Goal: Information Seeking & Learning: Learn about a topic

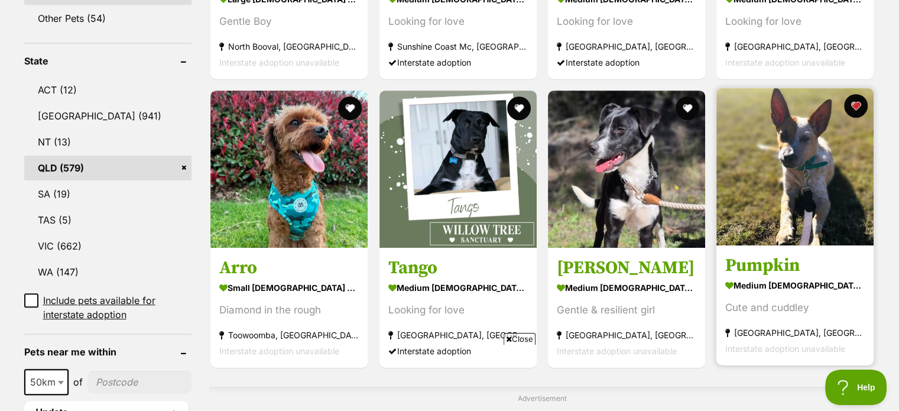
click at [808, 142] on img at bounding box center [795, 166] width 157 height 157
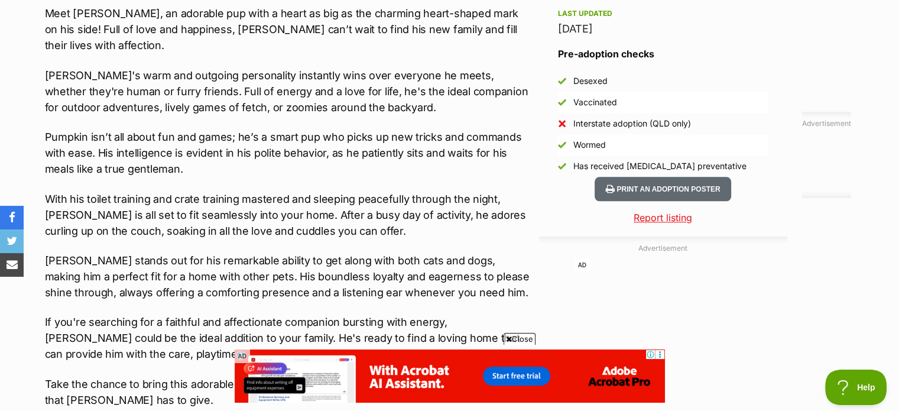
click at [513, 333] on span "Close" at bounding box center [520, 339] width 32 height 12
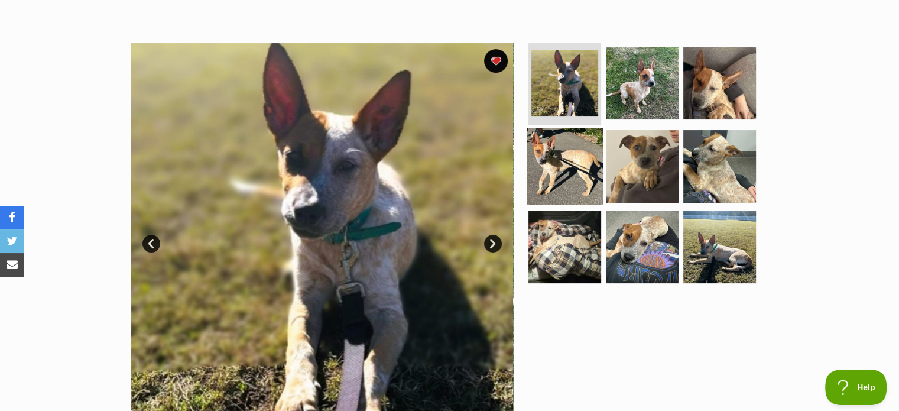
scroll to position [262, 0]
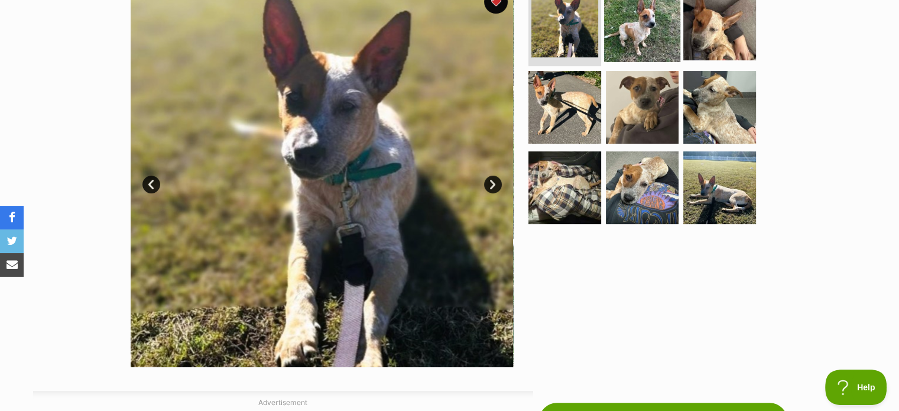
click at [639, 32] on img at bounding box center [642, 23] width 76 height 76
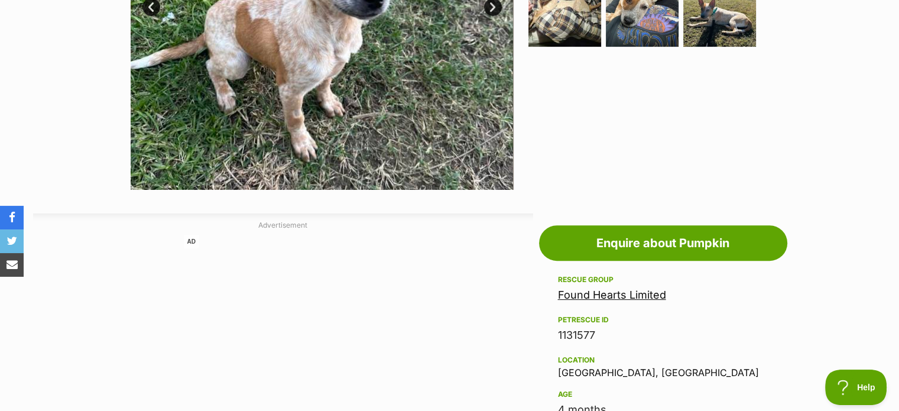
scroll to position [203, 0]
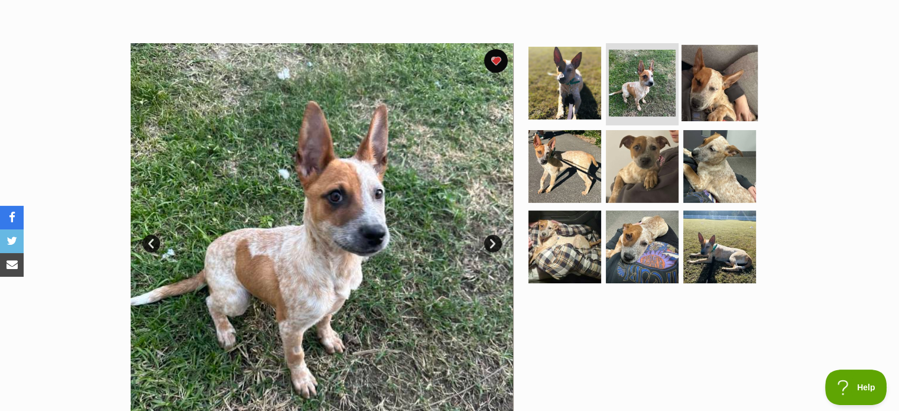
click at [732, 99] on img at bounding box center [720, 82] width 76 height 76
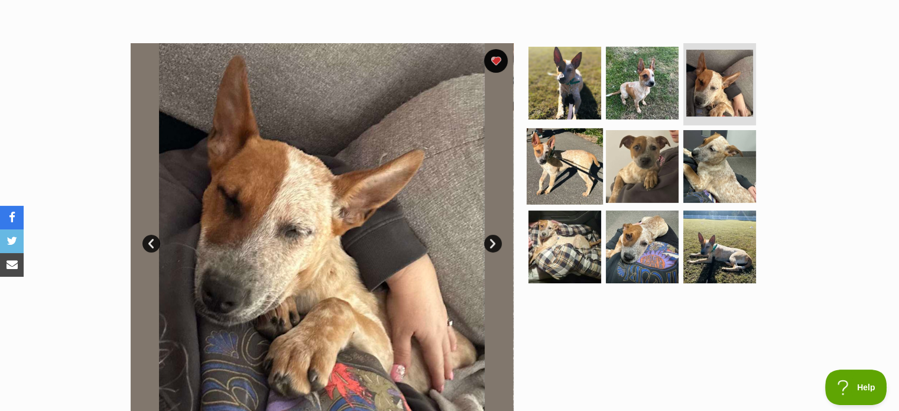
click at [566, 183] on img at bounding box center [565, 166] width 76 height 76
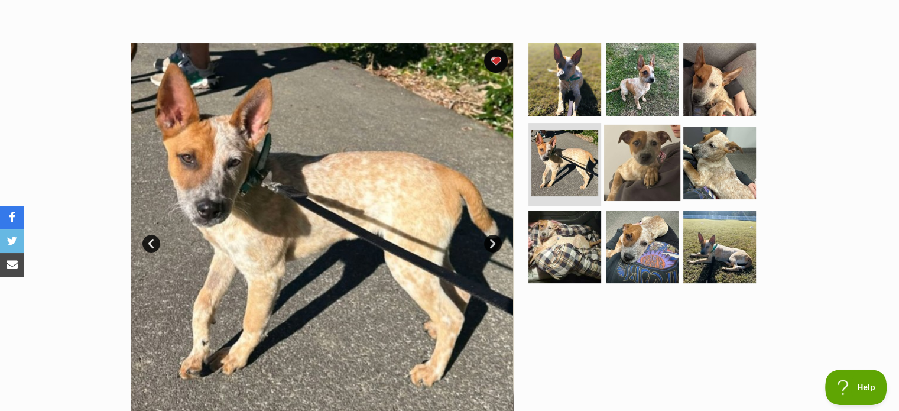
click at [658, 182] on img at bounding box center [642, 163] width 76 height 76
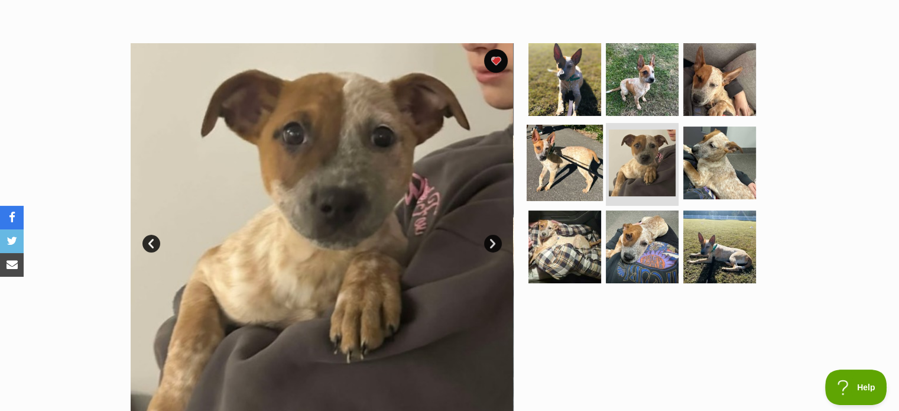
click at [584, 176] on img at bounding box center [565, 163] width 76 height 76
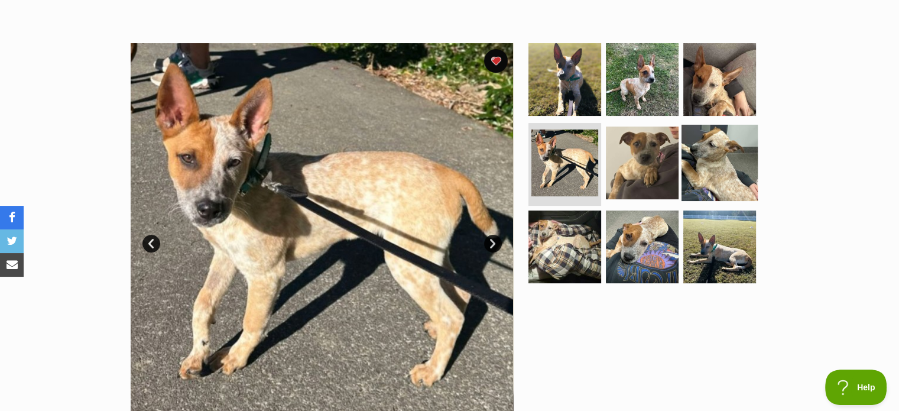
click at [697, 167] on img at bounding box center [720, 163] width 76 height 76
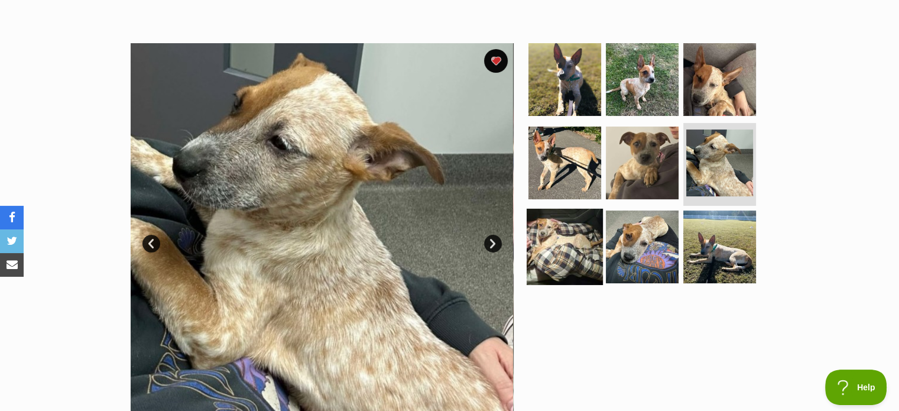
click at [572, 248] on img at bounding box center [565, 247] width 76 height 76
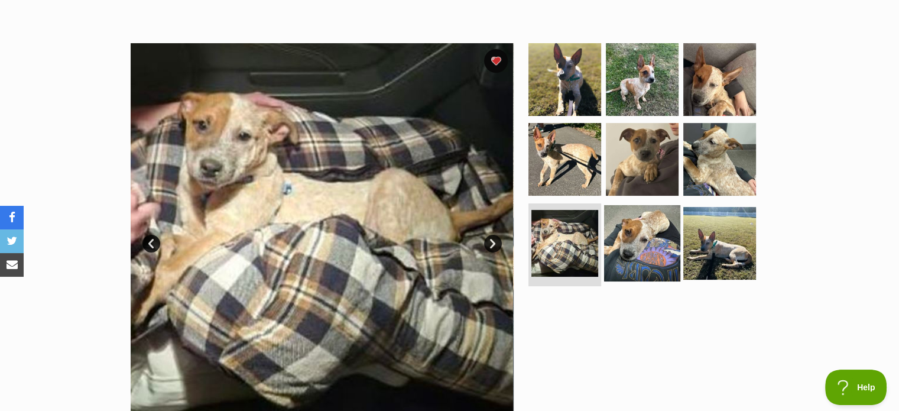
click at [640, 254] on img at bounding box center [642, 243] width 76 height 76
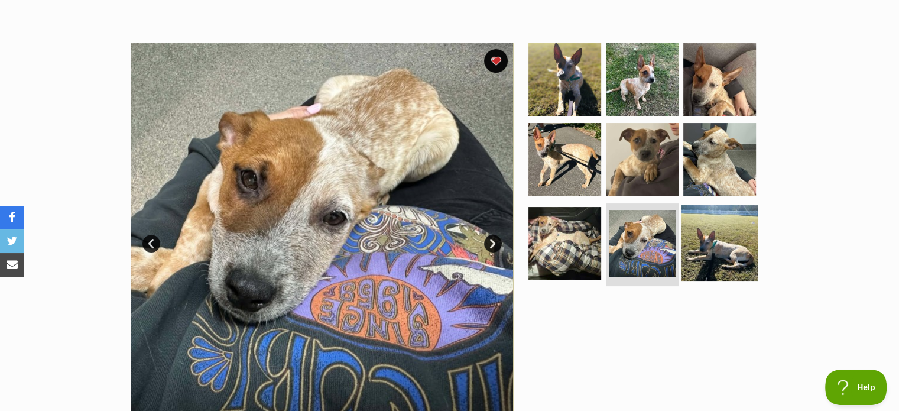
click at [726, 238] on img at bounding box center [720, 243] width 76 height 76
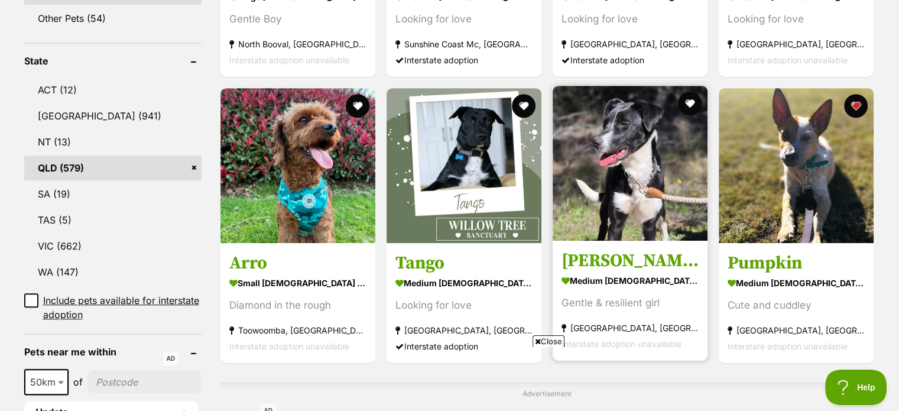
click at [617, 129] on img at bounding box center [630, 163] width 155 height 155
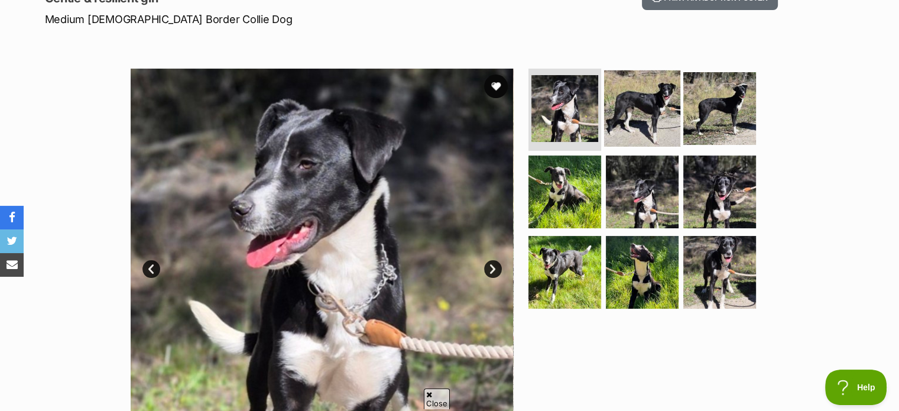
click at [653, 93] on img at bounding box center [642, 108] width 76 height 76
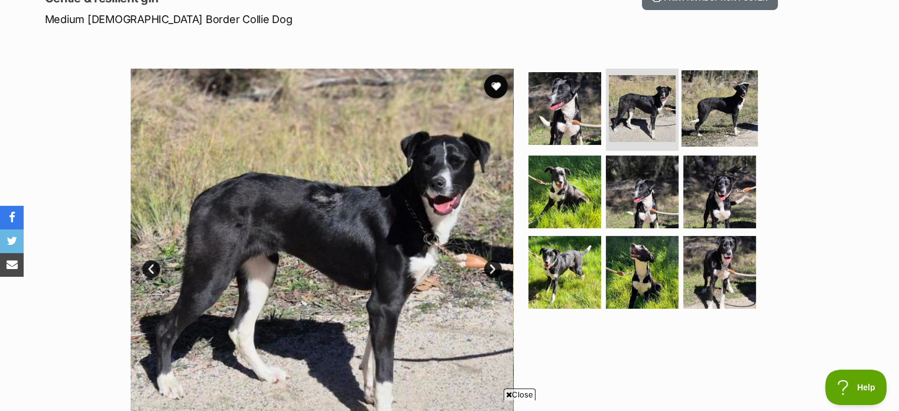
click at [721, 101] on img at bounding box center [720, 108] width 76 height 76
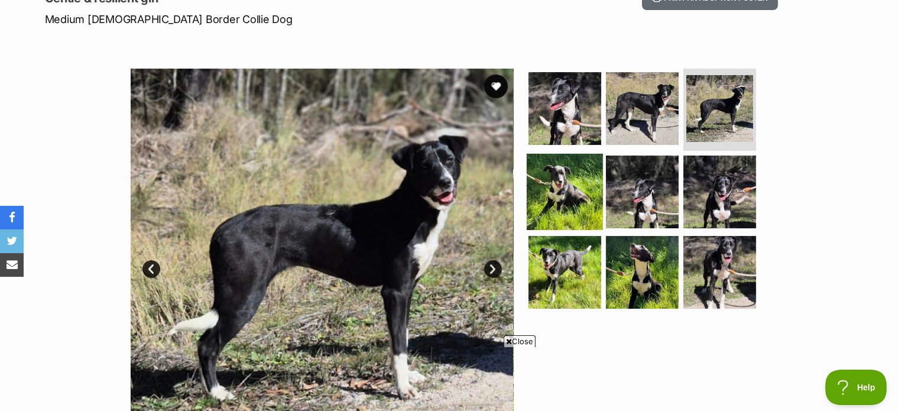
click at [552, 189] on img at bounding box center [565, 192] width 76 height 76
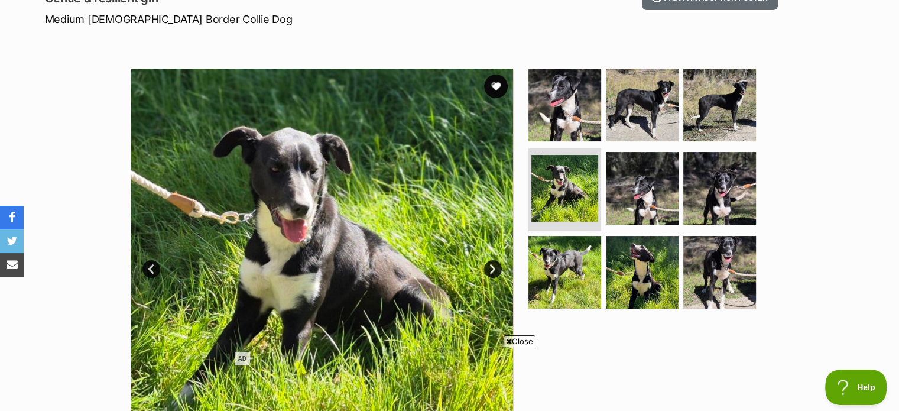
click at [535, 338] on span "Close" at bounding box center [520, 341] width 32 height 12
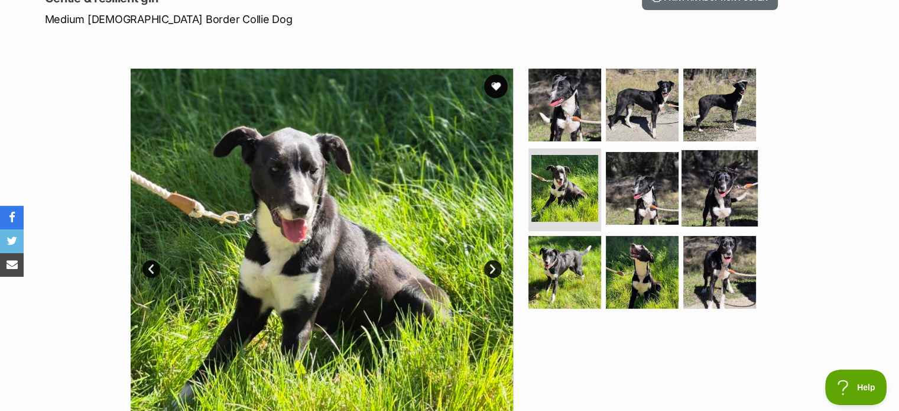
click at [726, 200] on img at bounding box center [720, 188] width 76 height 76
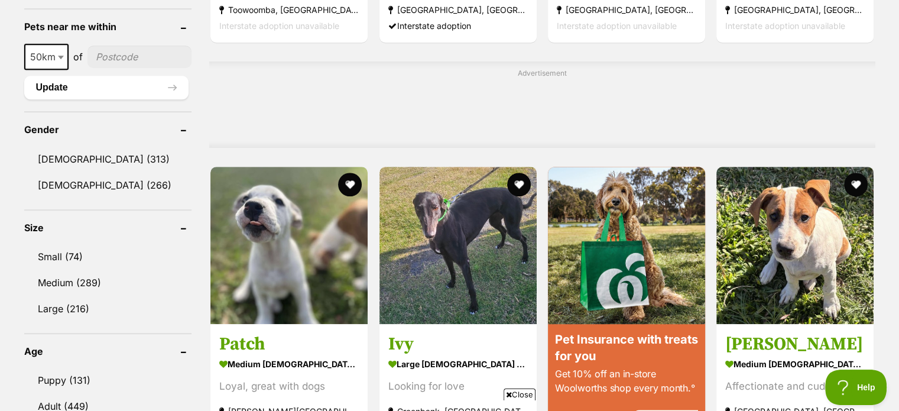
scroll to position [939, 0]
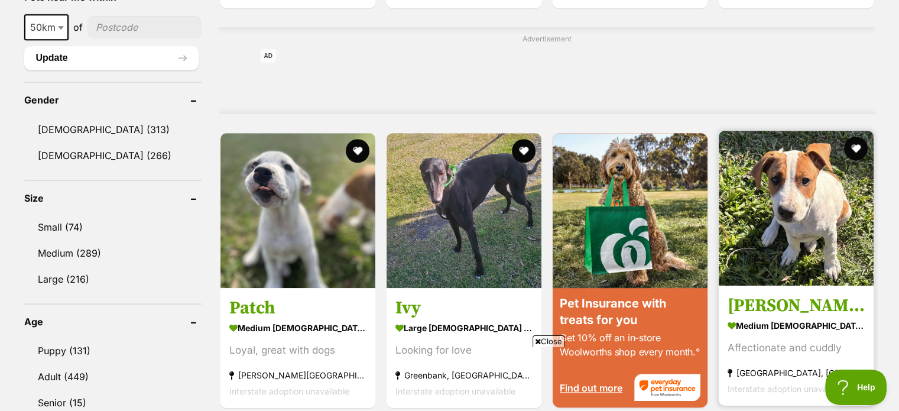
click at [765, 169] on img at bounding box center [796, 208] width 155 height 155
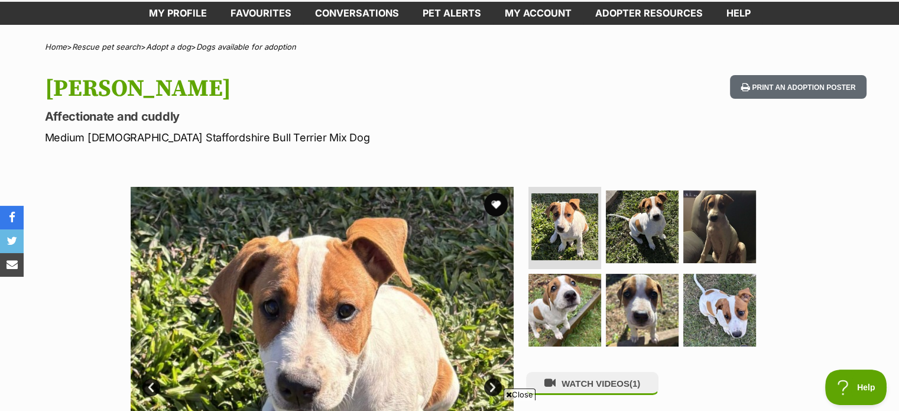
scroll to position [118, 0]
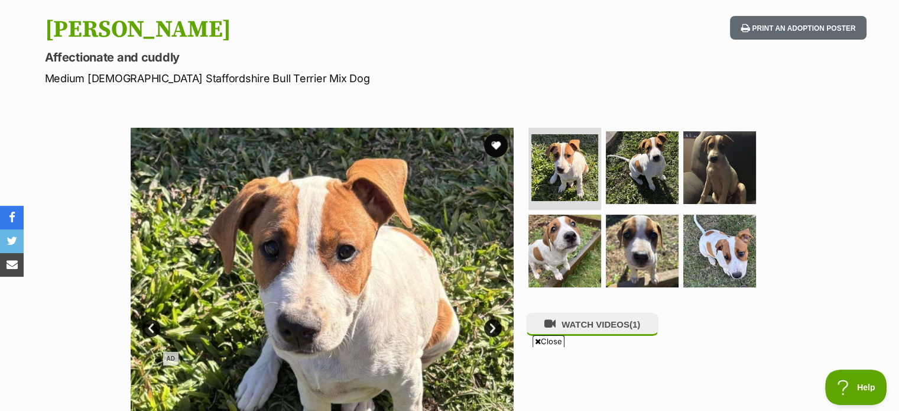
click at [555, 339] on span "Close" at bounding box center [549, 341] width 32 height 12
click at [566, 331] on button "WATCH VIDEOS (1)" at bounding box center [592, 324] width 132 height 23
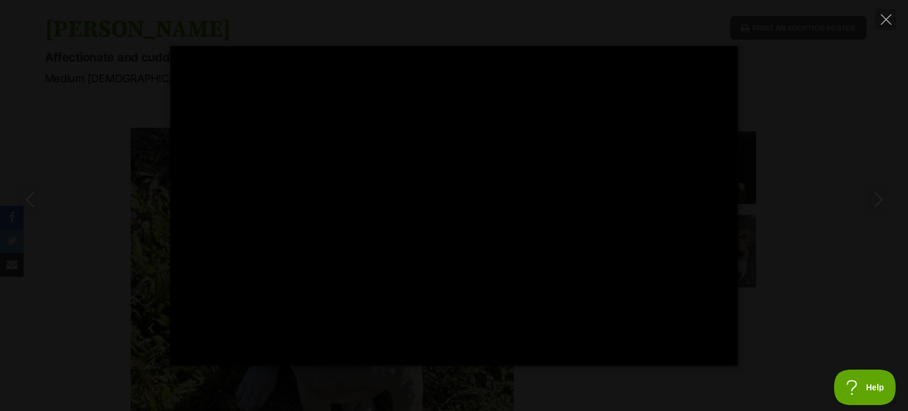
click at [899, 275] on div "Pause Play % buffered 00:00 -00:01 Unmute Mute Disable captions Enable captions…" at bounding box center [454, 205] width 908 height 319
type input "94.45"
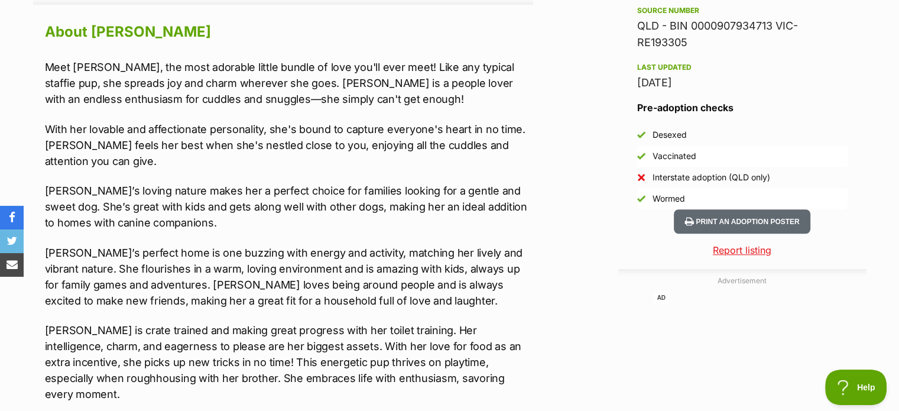
scroll to position [1064, 0]
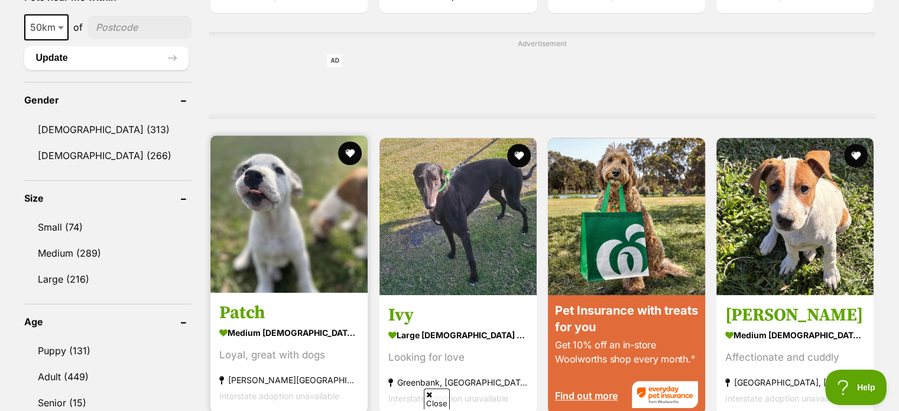
click at [303, 257] on img at bounding box center [288, 213] width 157 height 157
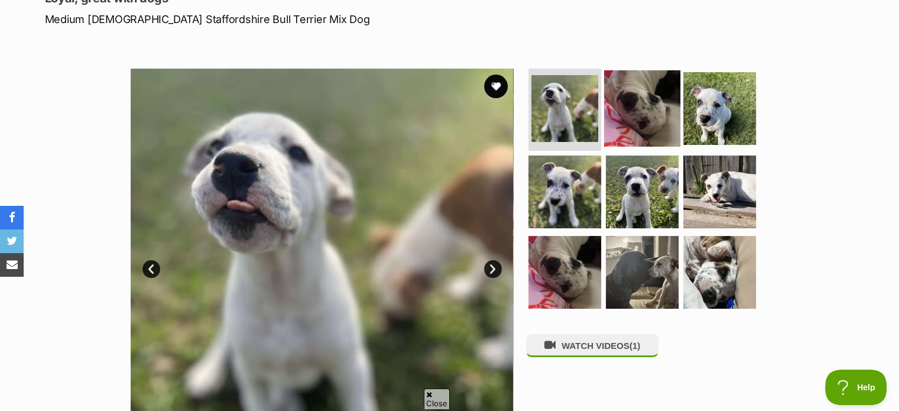
click at [639, 108] on img at bounding box center [642, 108] width 76 height 76
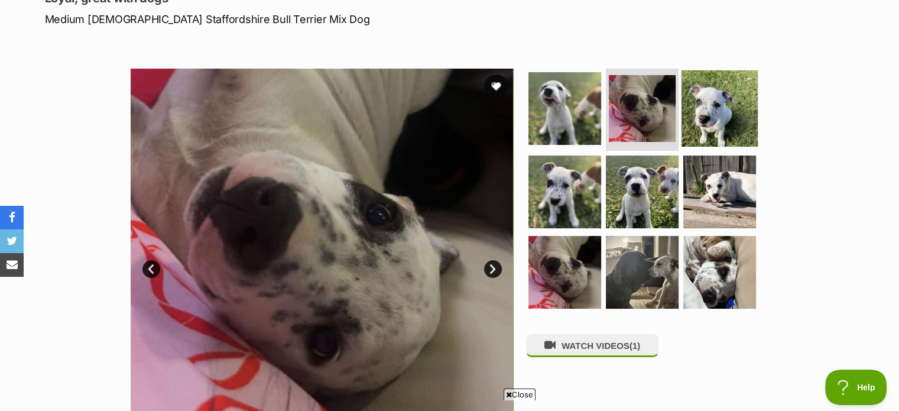
click at [715, 105] on img at bounding box center [720, 108] width 76 height 76
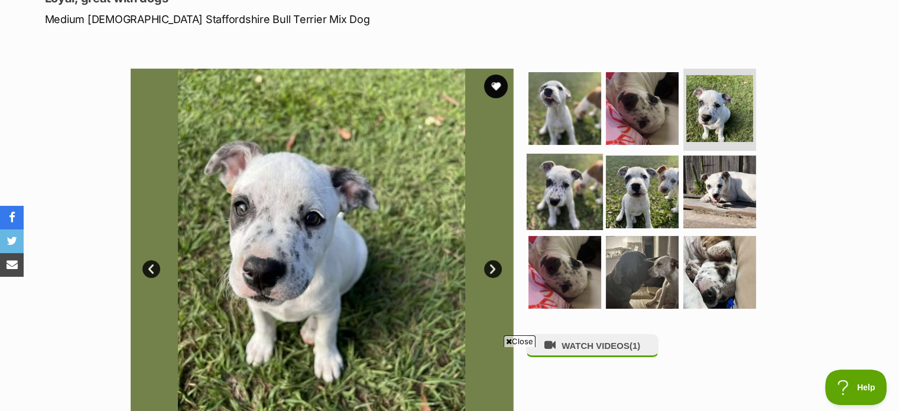
click at [575, 205] on img at bounding box center [565, 192] width 76 height 76
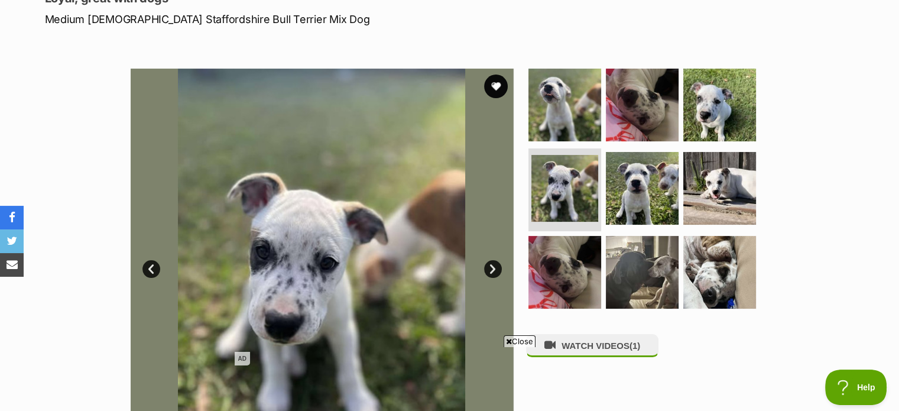
click at [513, 346] on span "Close" at bounding box center [520, 341] width 32 height 12
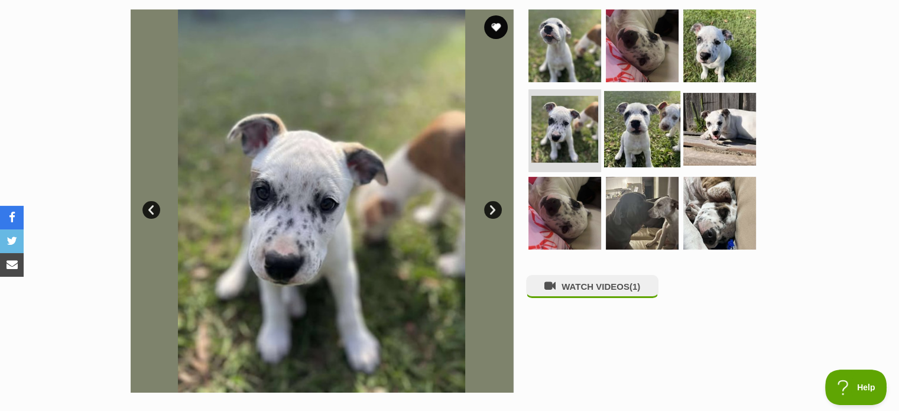
click at [623, 125] on img at bounding box center [642, 129] width 76 height 76
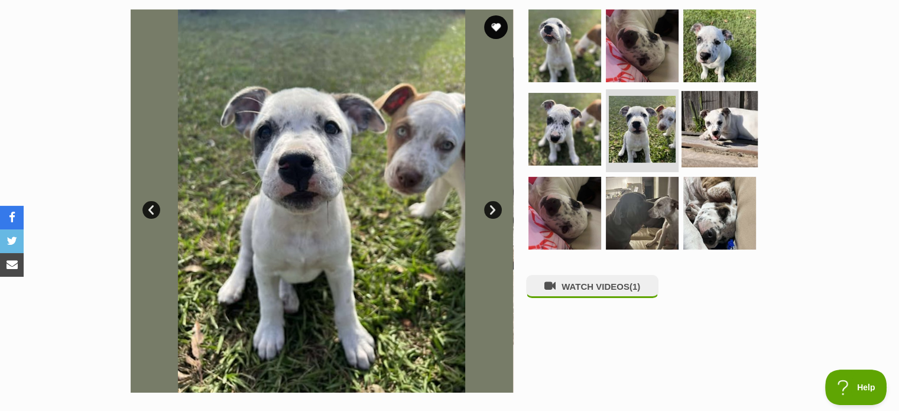
click at [703, 127] on img at bounding box center [720, 129] width 76 height 76
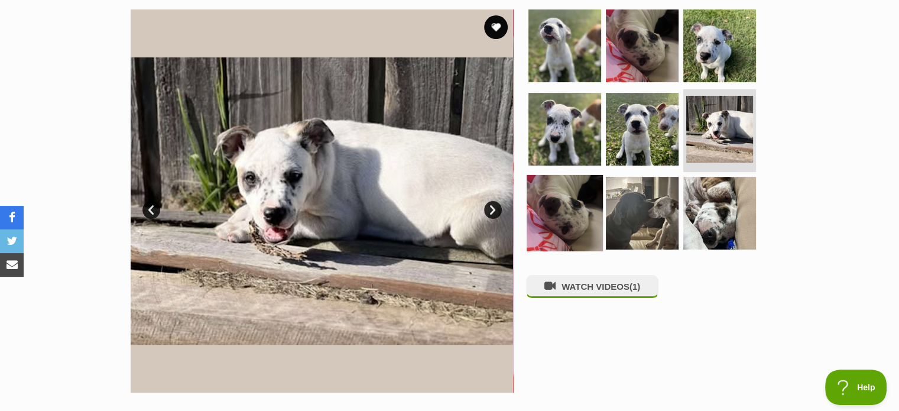
click at [561, 224] on img at bounding box center [565, 213] width 76 height 76
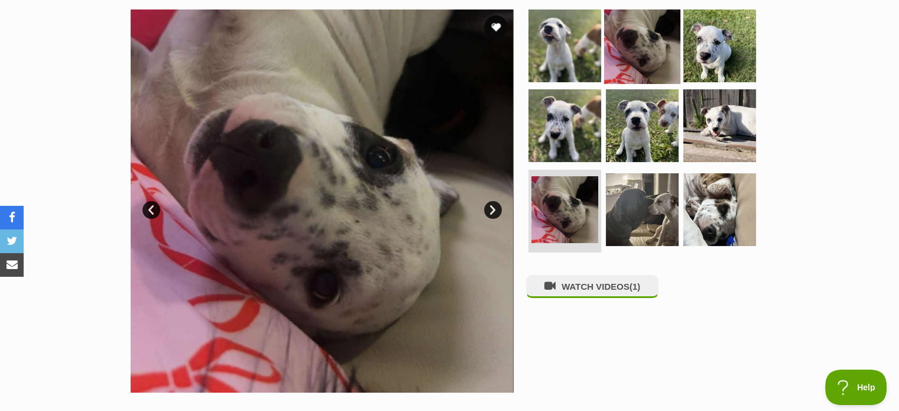
click at [646, 51] on img at bounding box center [642, 45] width 76 height 76
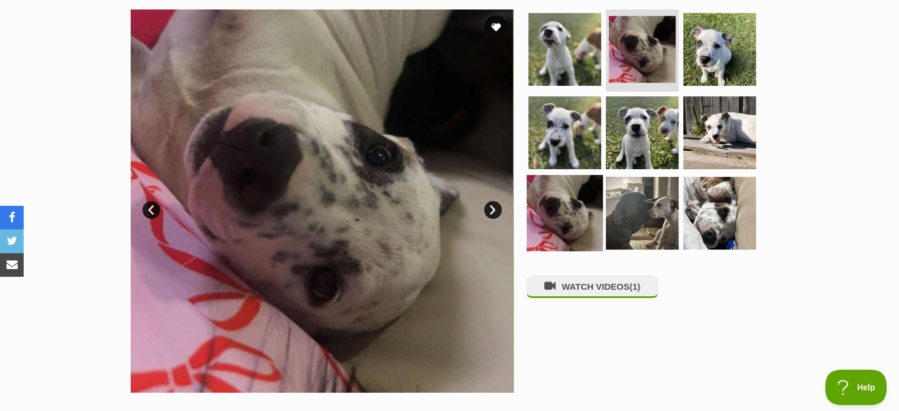
click at [566, 235] on img at bounding box center [565, 213] width 76 height 76
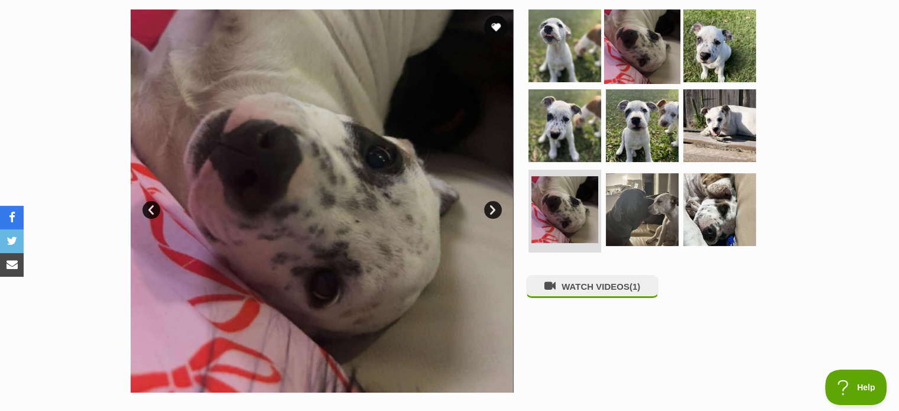
click at [627, 53] on img at bounding box center [642, 45] width 76 height 76
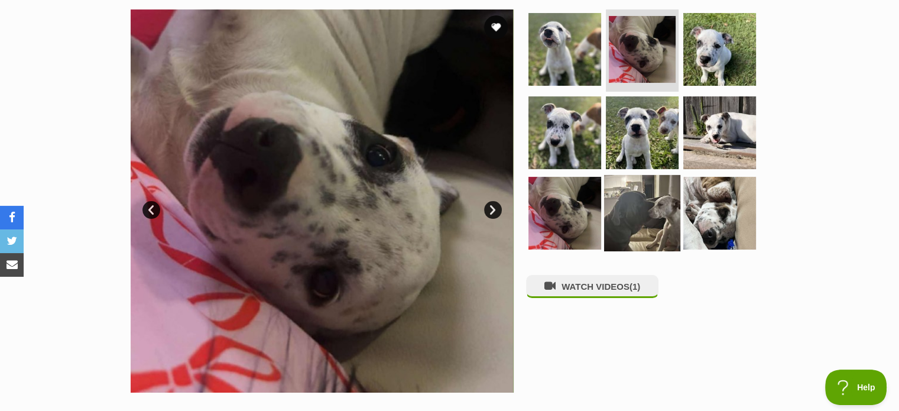
click at [624, 217] on img at bounding box center [642, 213] width 76 height 76
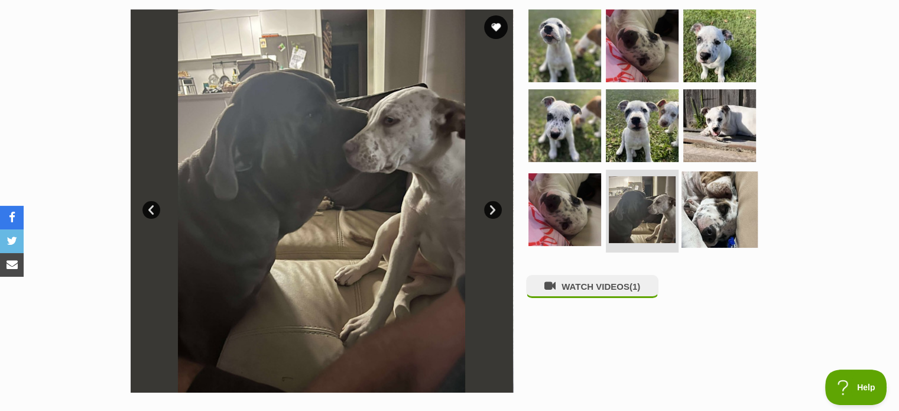
click at [726, 199] on img at bounding box center [720, 209] width 76 height 76
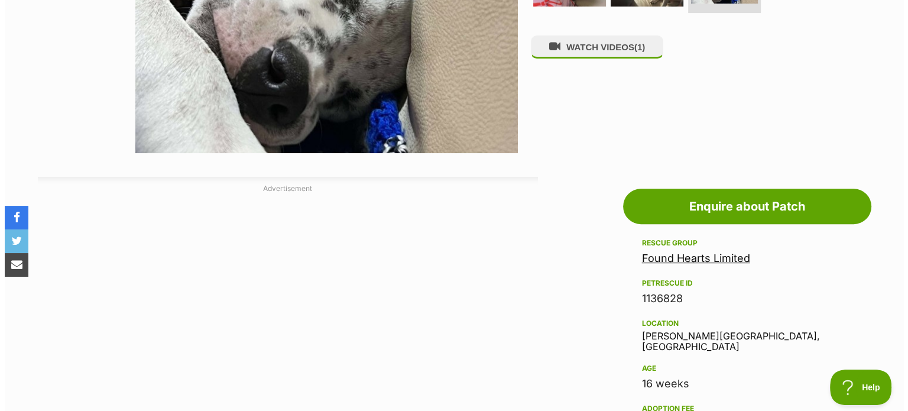
scroll to position [355, 0]
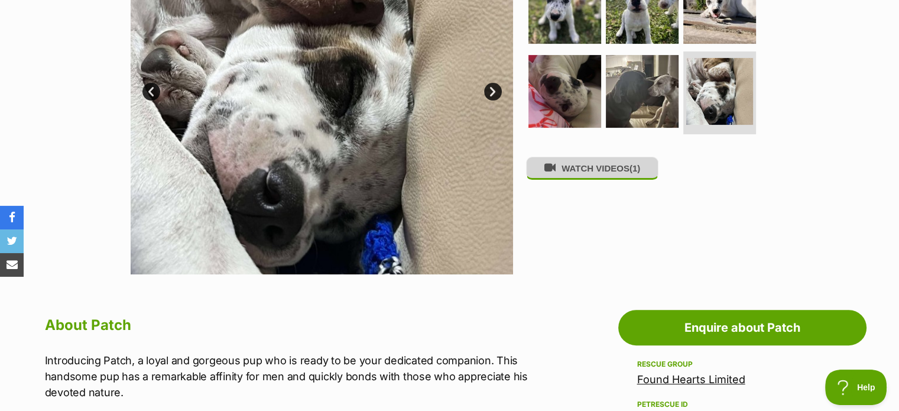
click at [650, 167] on button "WATCH VIDEOS (1)" at bounding box center [592, 168] width 132 height 23
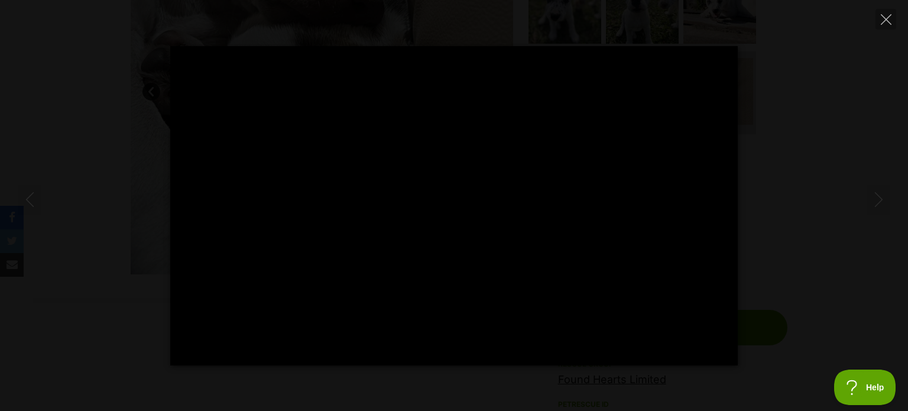
type input "100"
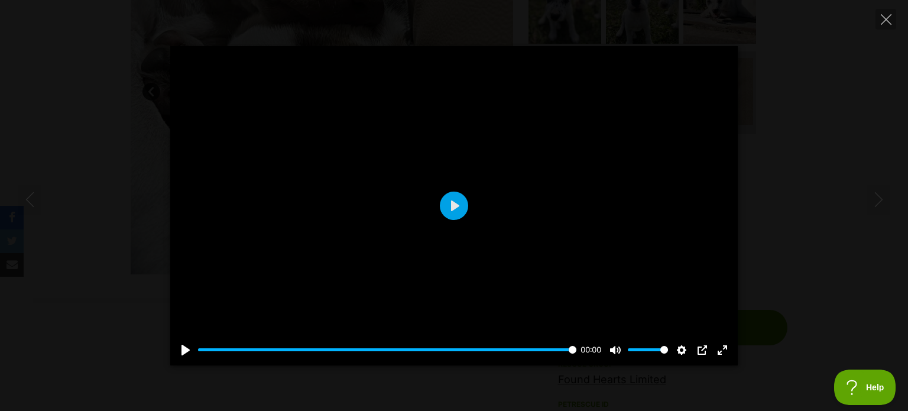
click at [829, 198] on div "Pause Play % buffered 00:00 00:00 Unmute Mute Disable captions Enable captions …" at bounding box center [454, 205] width 908 height 319
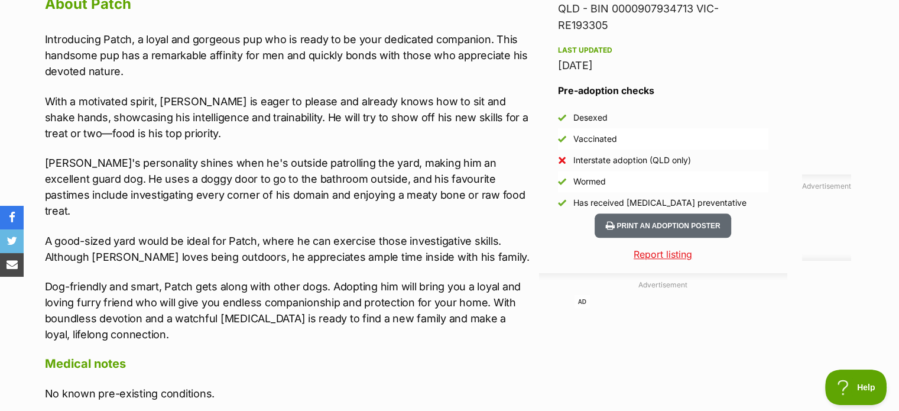
scroll to position [1064, 0]
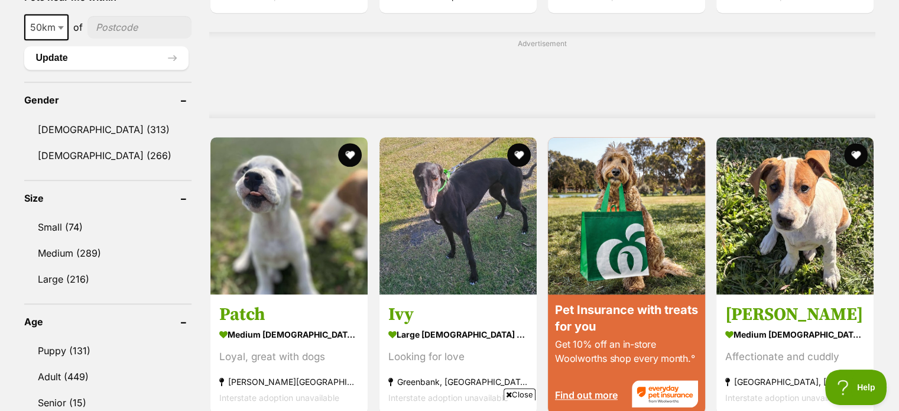
scroll to position [1175, 0]
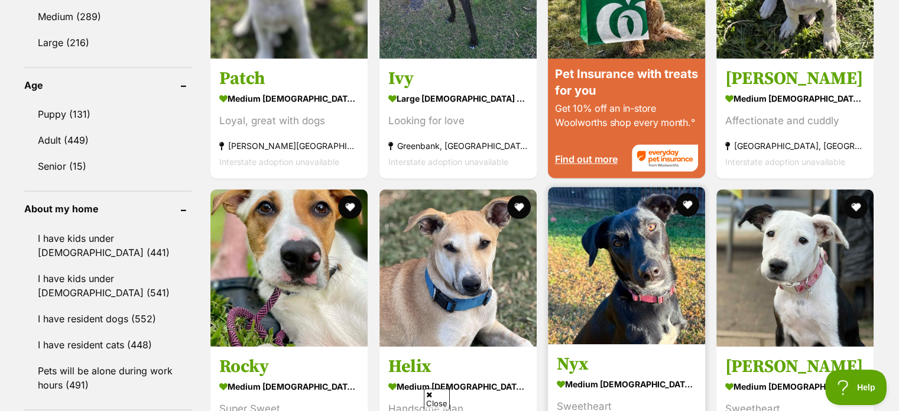
click at [582, 290] on img at bounding box center [626, 265] width 157 height 157
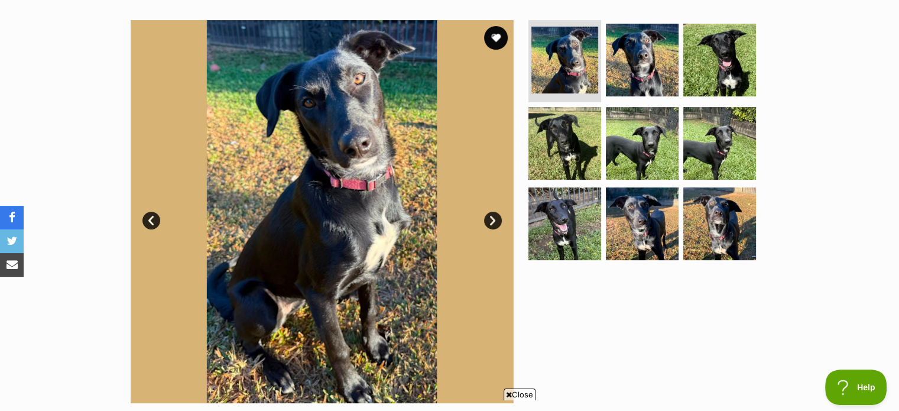
scroll to position [237, 0]
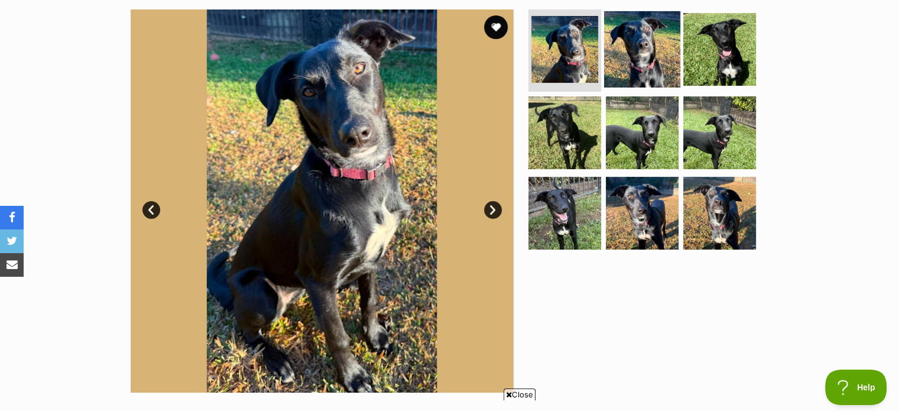
click at [642, 67] on img at bounding box center [642, 49] width 76 height 76
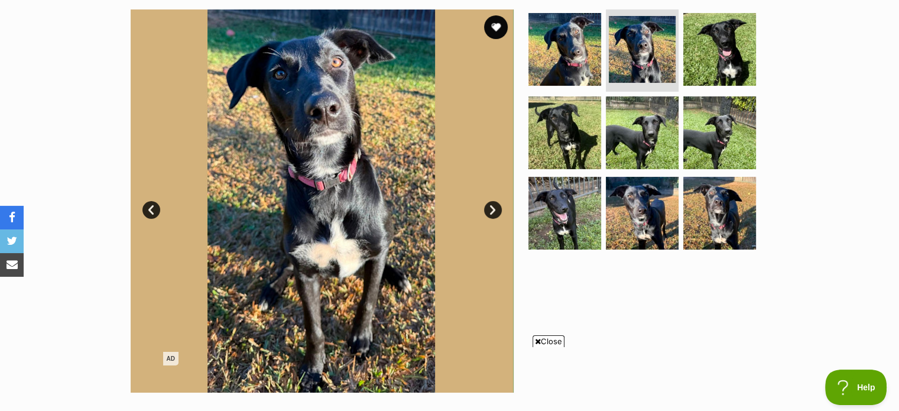
click at [548, 342] on span "Close" at bounding box center [549, 341] width 32 height 12
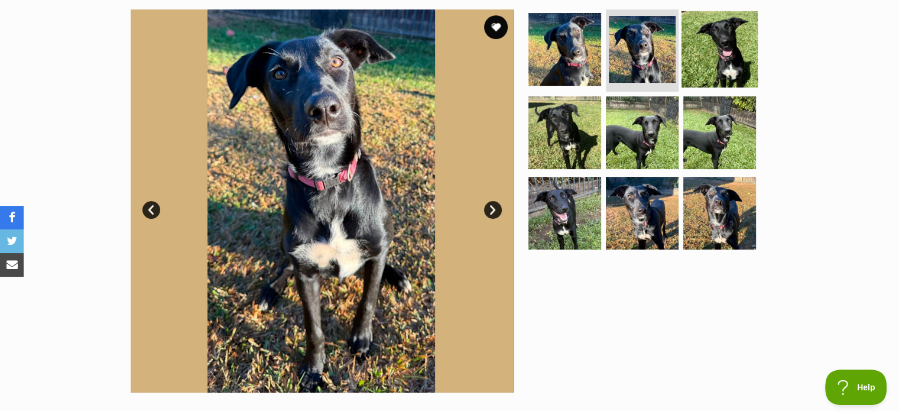
click at [717, 56] on img at bounding box center [720, 49] width 76 height 76
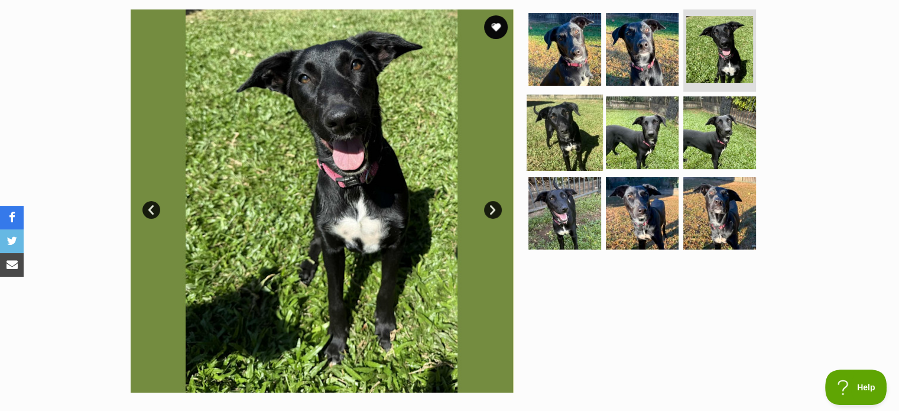
click at [574, 137] on img at bounding box center [565, 133] width 76 height 76
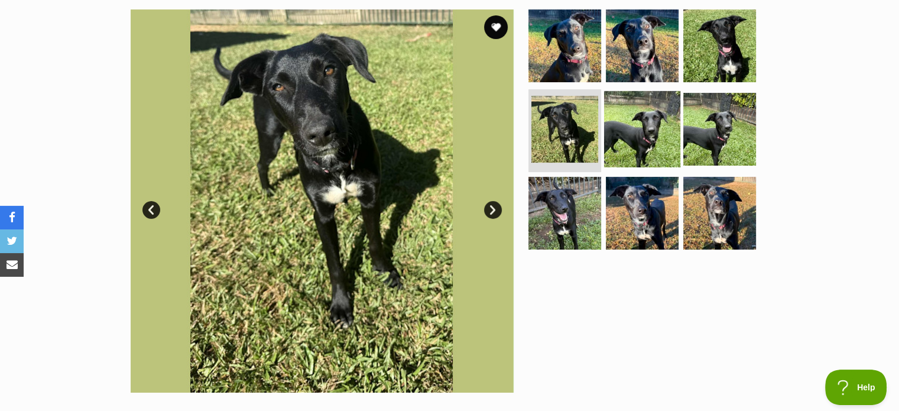
click at [636, 139] on img at bounding box center [642, 129] width 76 height 76
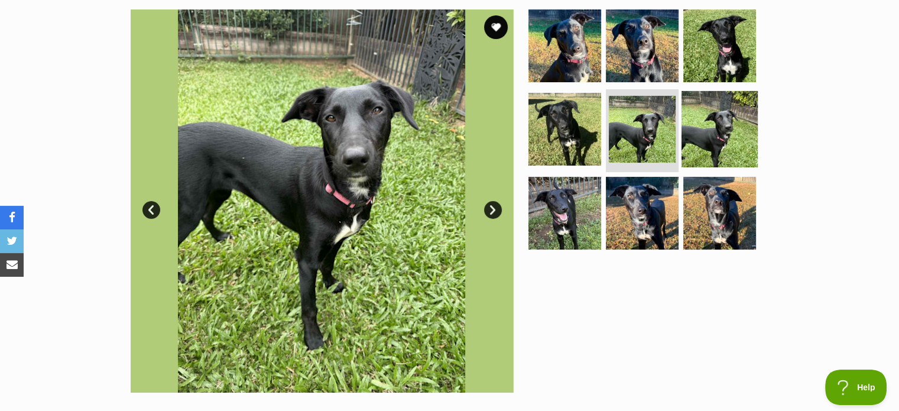
click at [721, 128] on img at bounding box center [720, 129] width 76 height 76
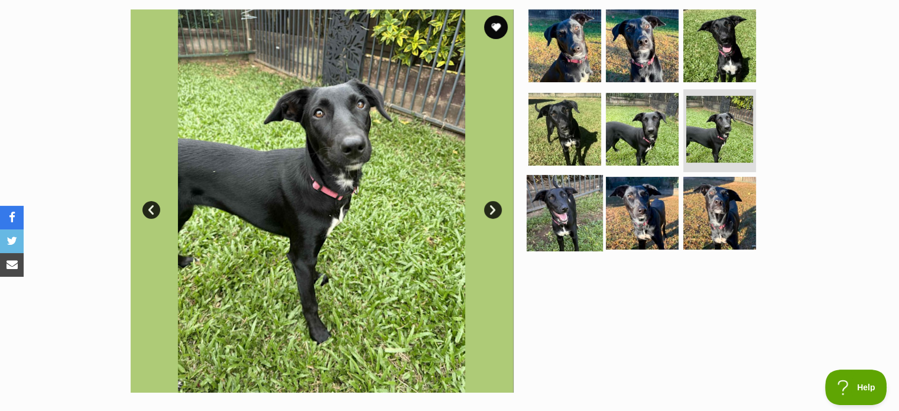
click at [561, 209] on img at bounding box center [565, 213] width 76 height 76
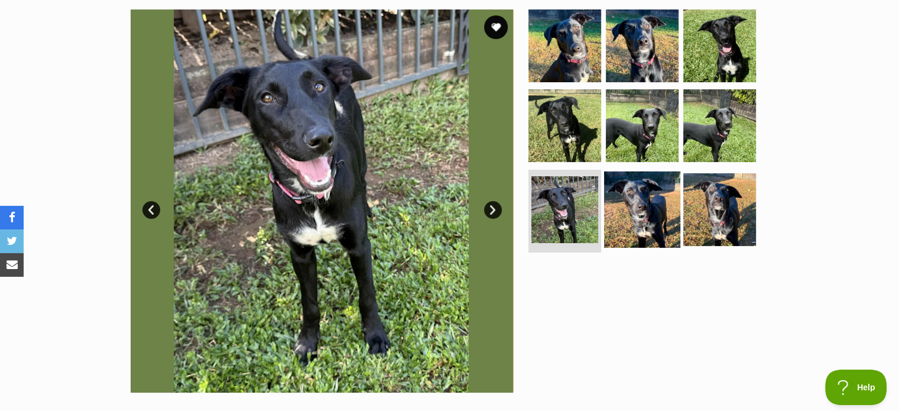
click at [627, 223] on img at bounding box center [642, 209] width 76 height 76
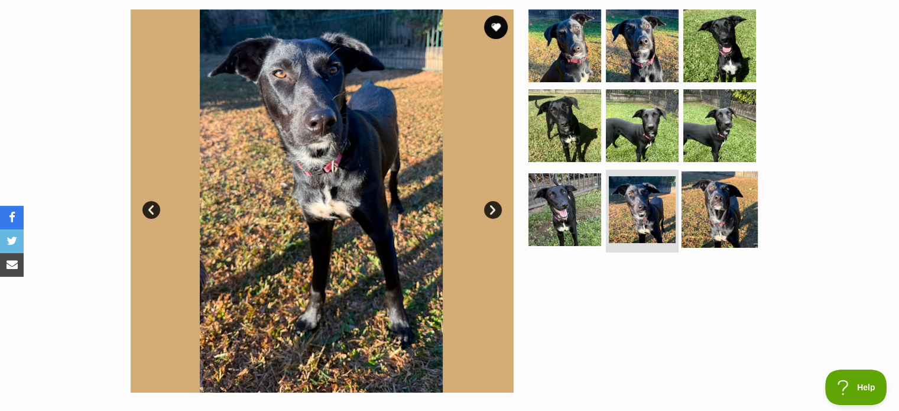
click at [717, 219] on img at bounding box center [720, 209] width 76 height 76
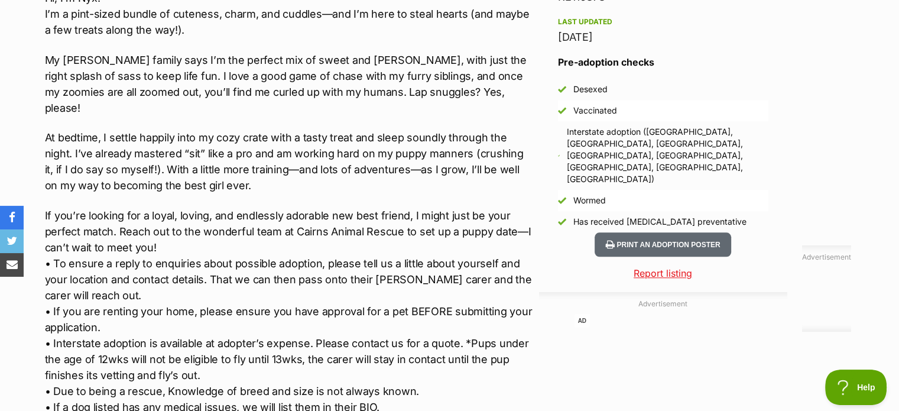
scroll to position [1183, 0]
